Goal: Navigation & Orientation: Find specific page/section

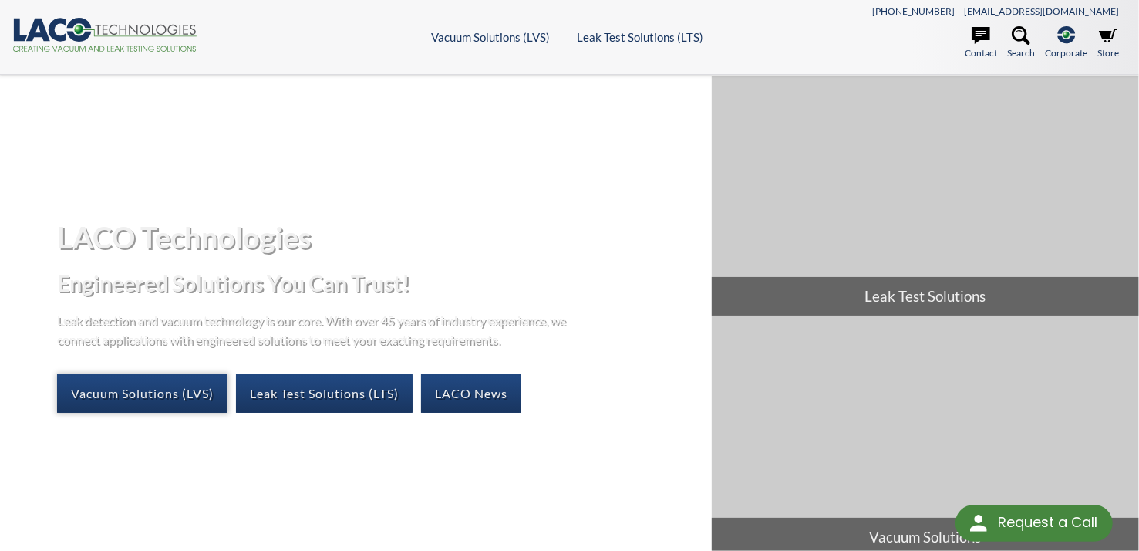
click at [153, 391] on link "Vacuum Solutions (LVS)" at bounding box center [142, 393] width 170 height 39
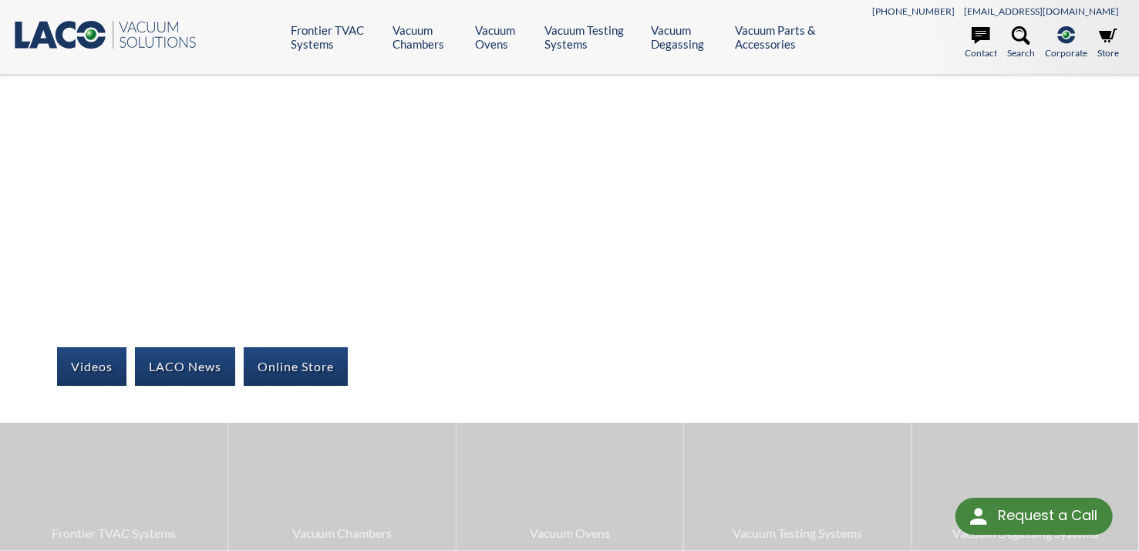
select select "Language Translate Widget"
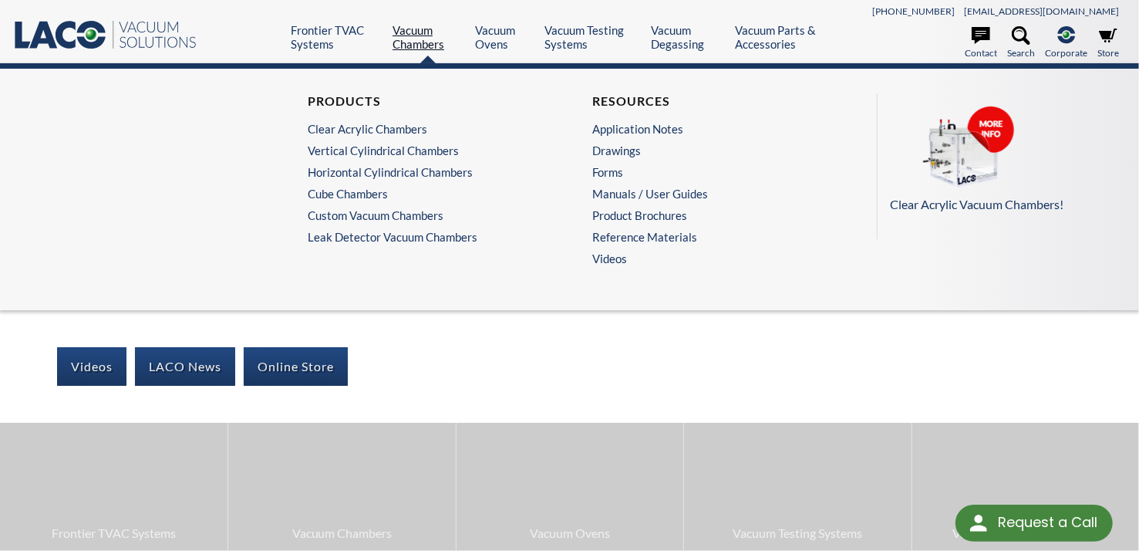
click at [418, 43] on link "Vacuum Chambers" at bounding box center [429, 37] width 72 height 28
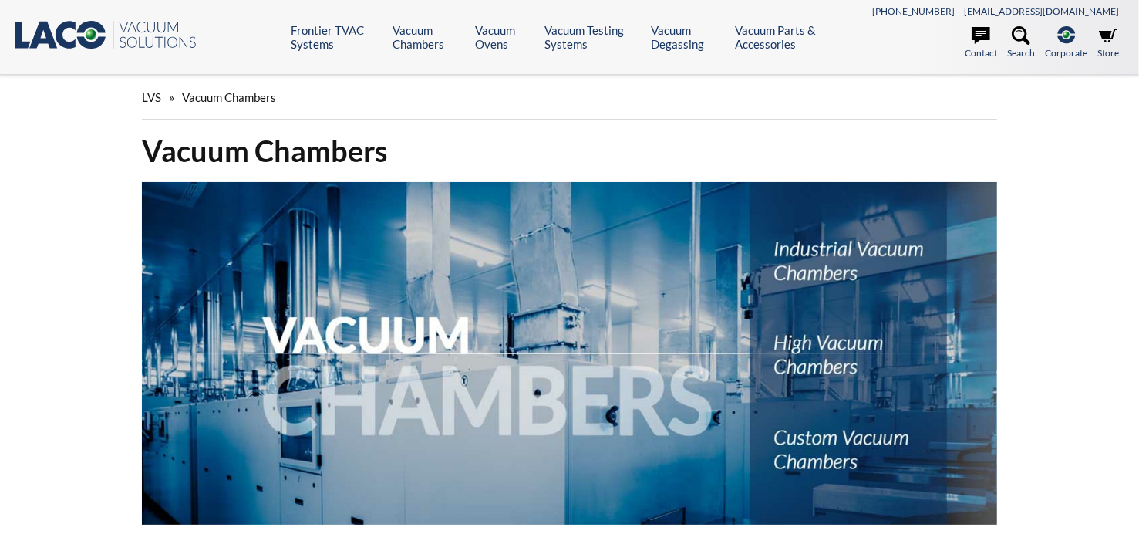
select select "Language Translate Widget"
